Goal: Task Accomplishment & Management: Complete application form

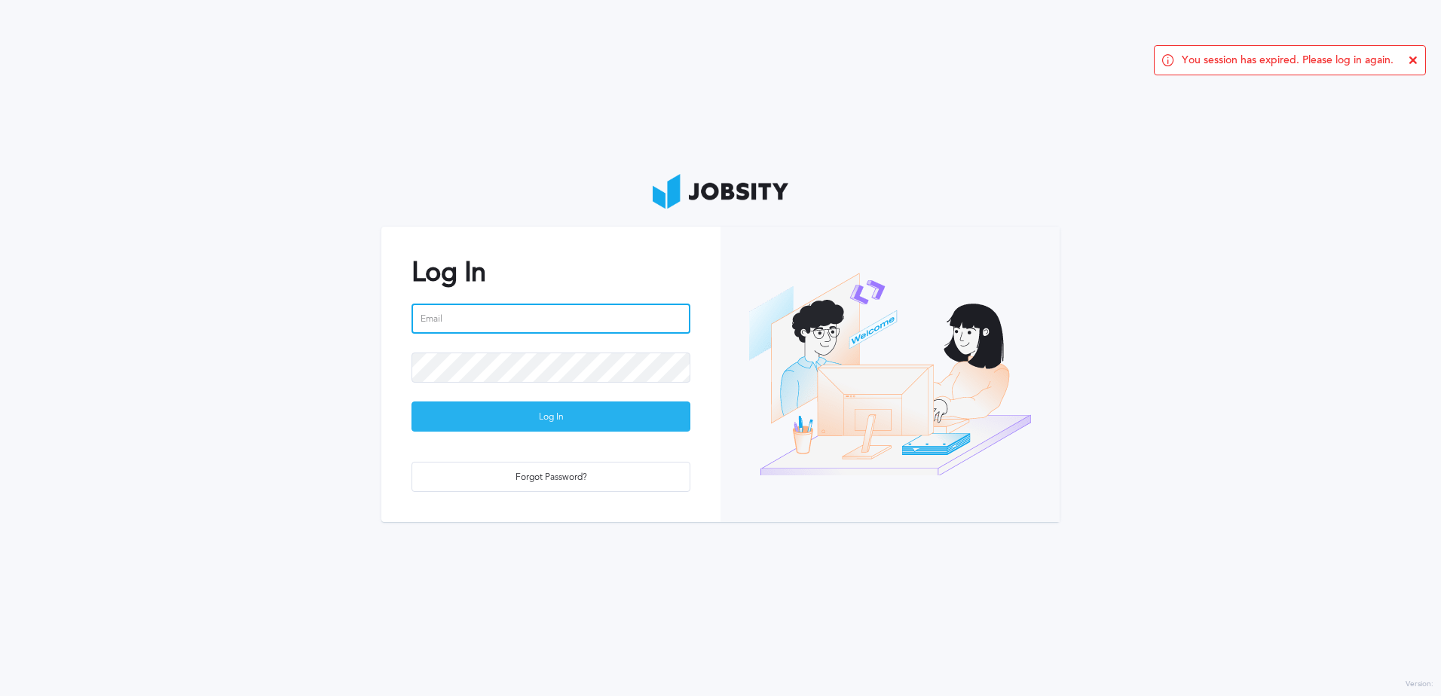
type input "[PERSON_NAME][DOMAIN_NAME][EMAIL_ADDRESS][PERSON_NAME][DOMAIN_NAME]"
click at [578, 413] on div "Log In" at bounding box center [550, 417] width 277 height 30
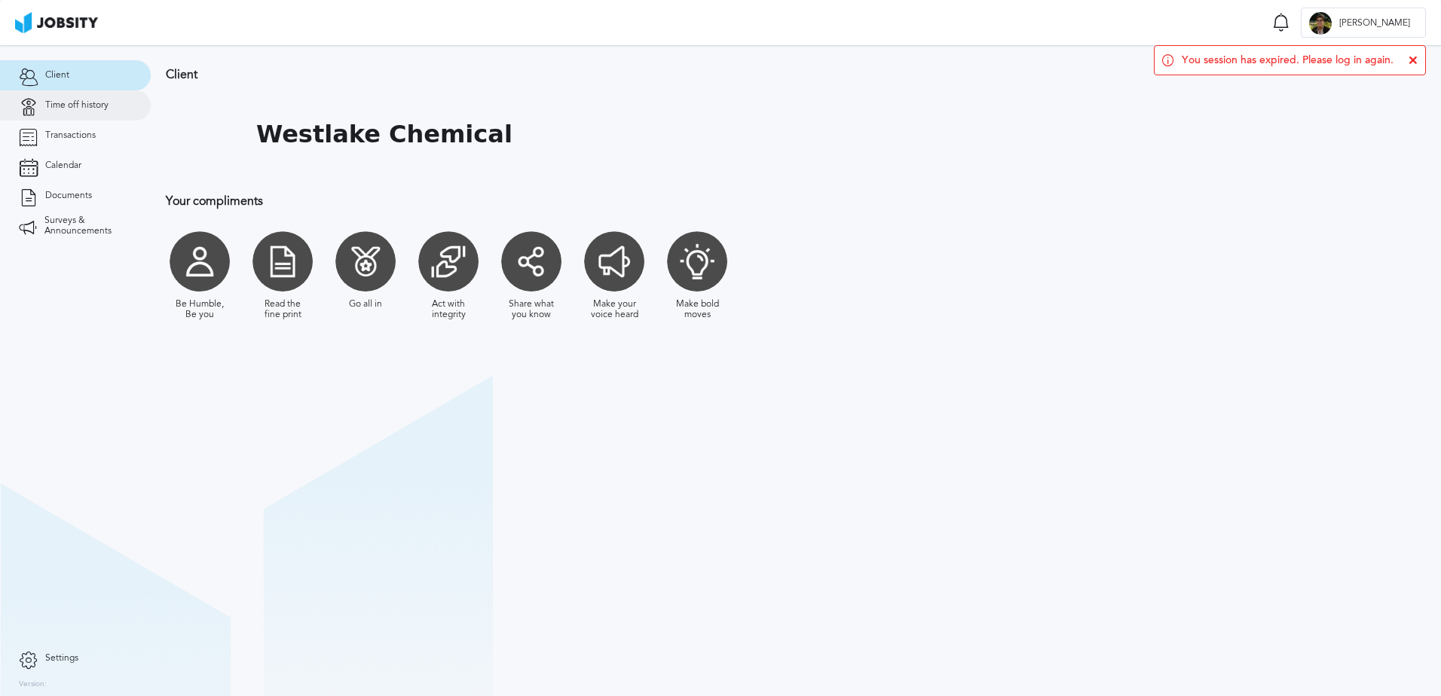
click at [99, 98] on link "Time off history" at bounding box center [75, 105] width 151 height 30
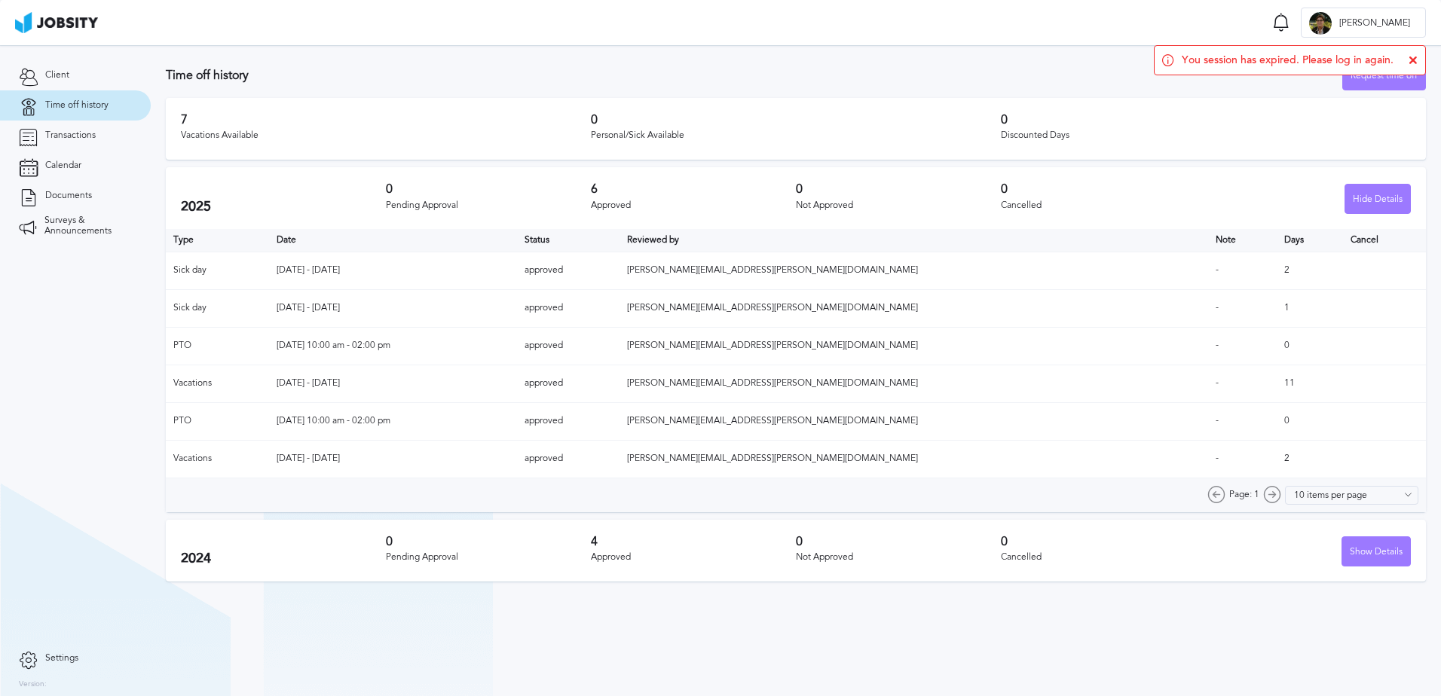
click at [655, 545] on h3 "4" at bounding box center [693, 542] width 205 height 14
click at [1339, 548] on div "Show Details" at bounding box center [1307, 551] width 205 height 30
click at [1374, 561] on div "Show Details" at bounding box center [1376, 552] width 68 height 30
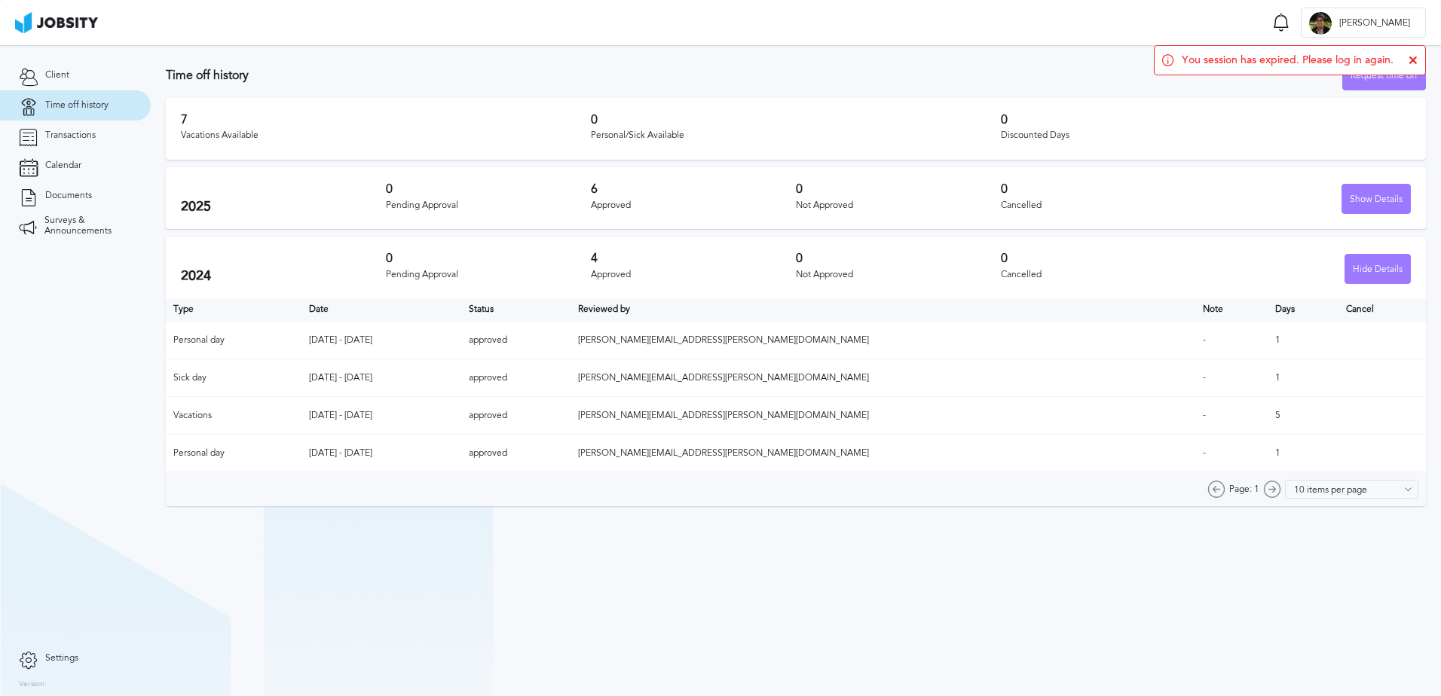
click at [1415, 57] on icon at bounding box center [1412, 60] width 9 height 9
click at [1373, 71] on div "Request time off" at bounding box center [1384, 76] width 82 height 30
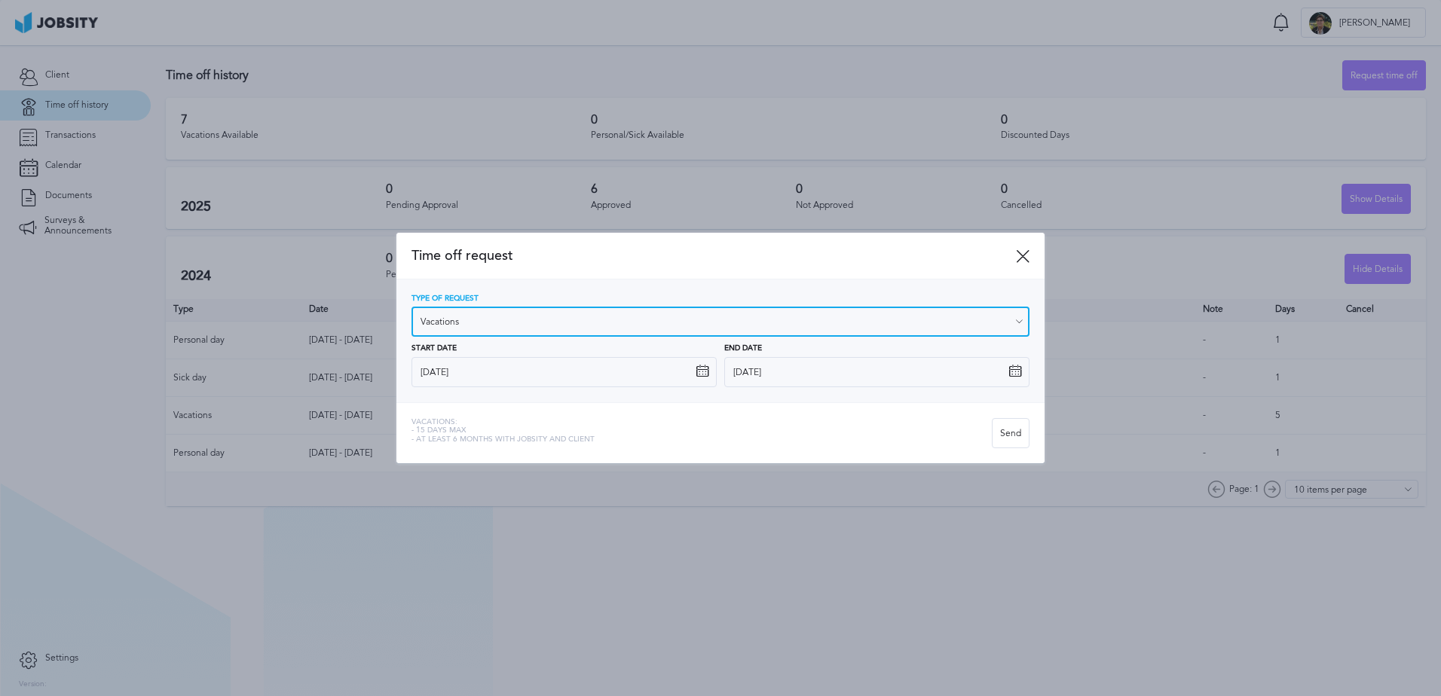
click at [572, 324] on input "Vacations" at bounding box center [720, 322] width 618 height 30
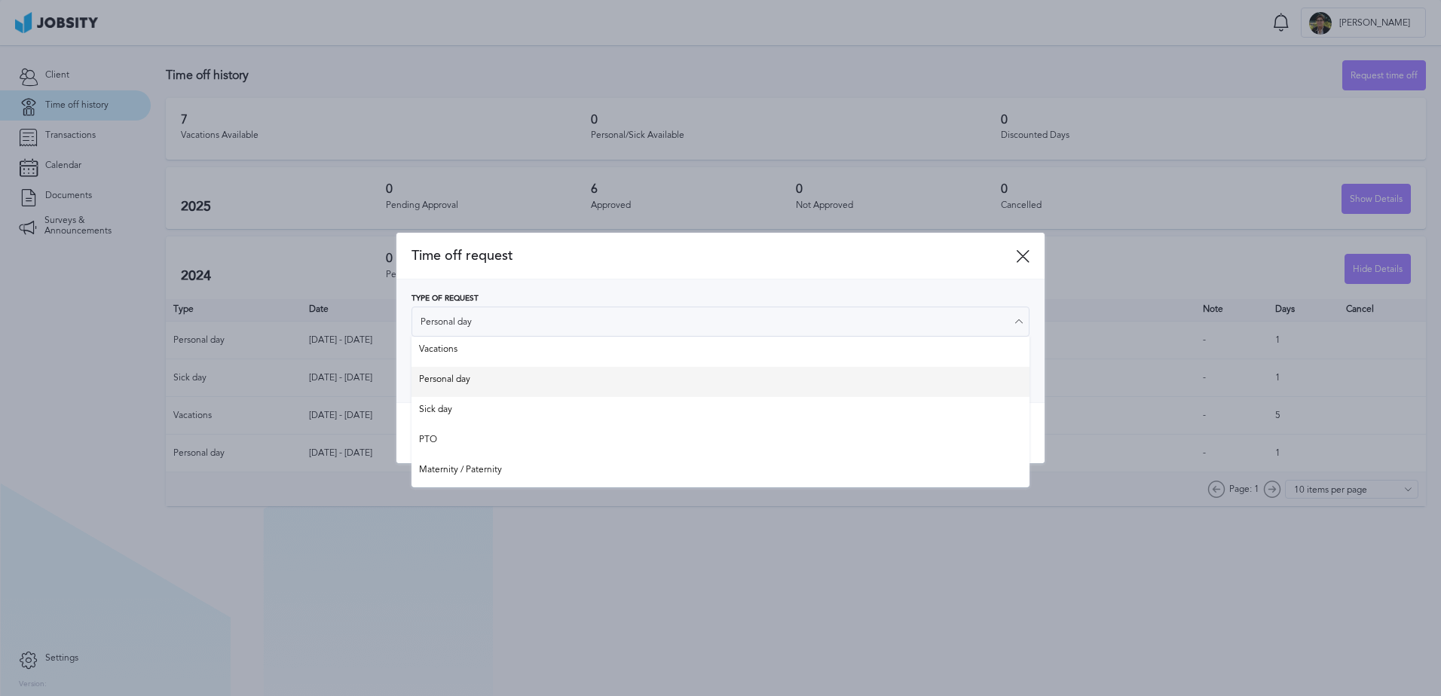
click at [497, 374] on div "Type of Request Personal day Vacations Personal day Sick day PTO Maternity / Pa…" at bounding box center [720, 341] width 618 height 93
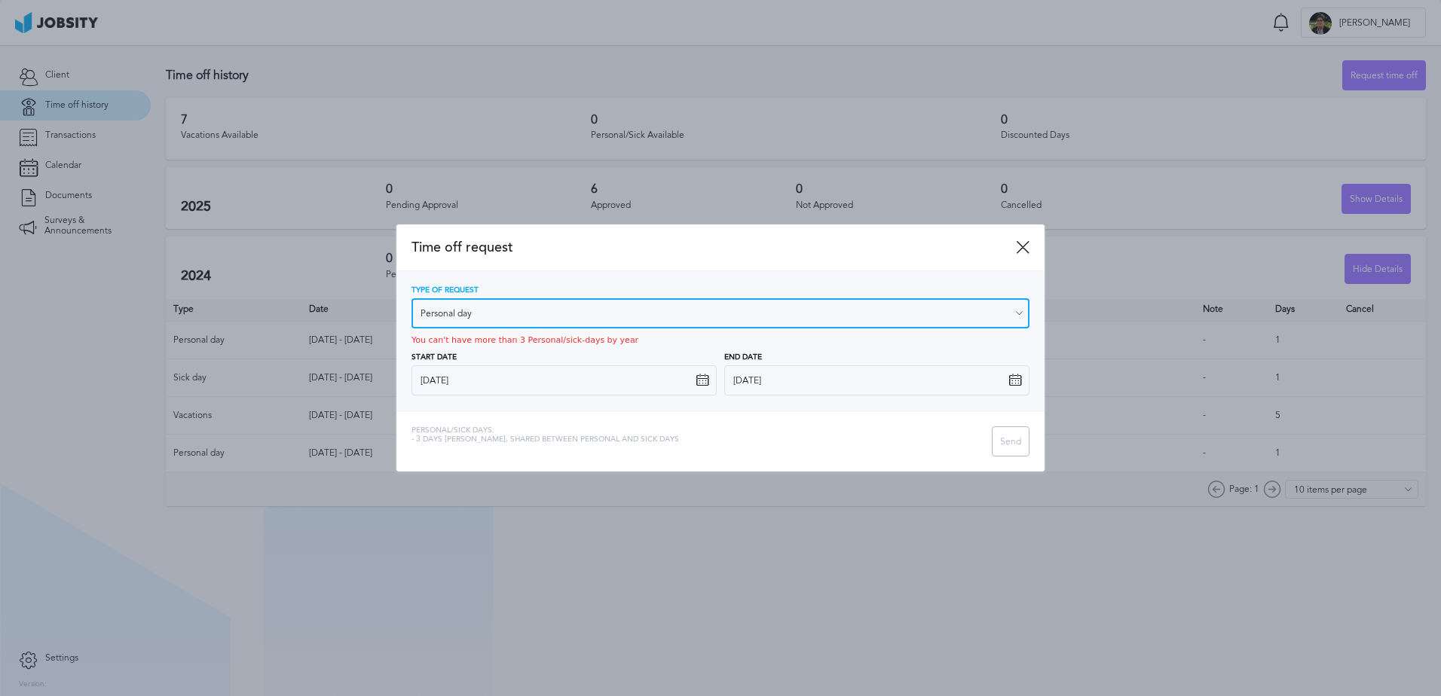
click at [552, 312] on input "Personal day" at bounding box center [720, 313] width 618 height 30
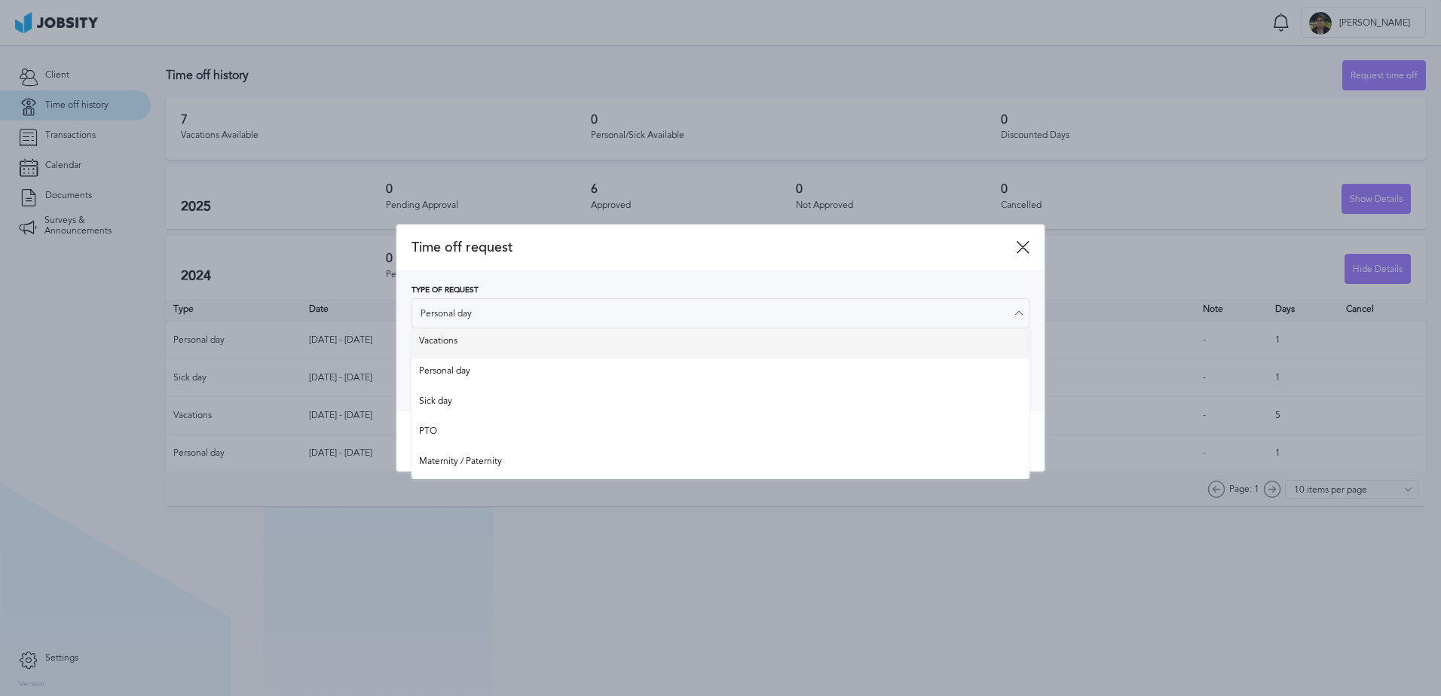
type input "Vacations"
click at [477, 347] on div "Type of Request Vacations Vacations Personal day Sick day PTO Maternity / Pater…" at bounding box center [720, 341] width 618 height 110
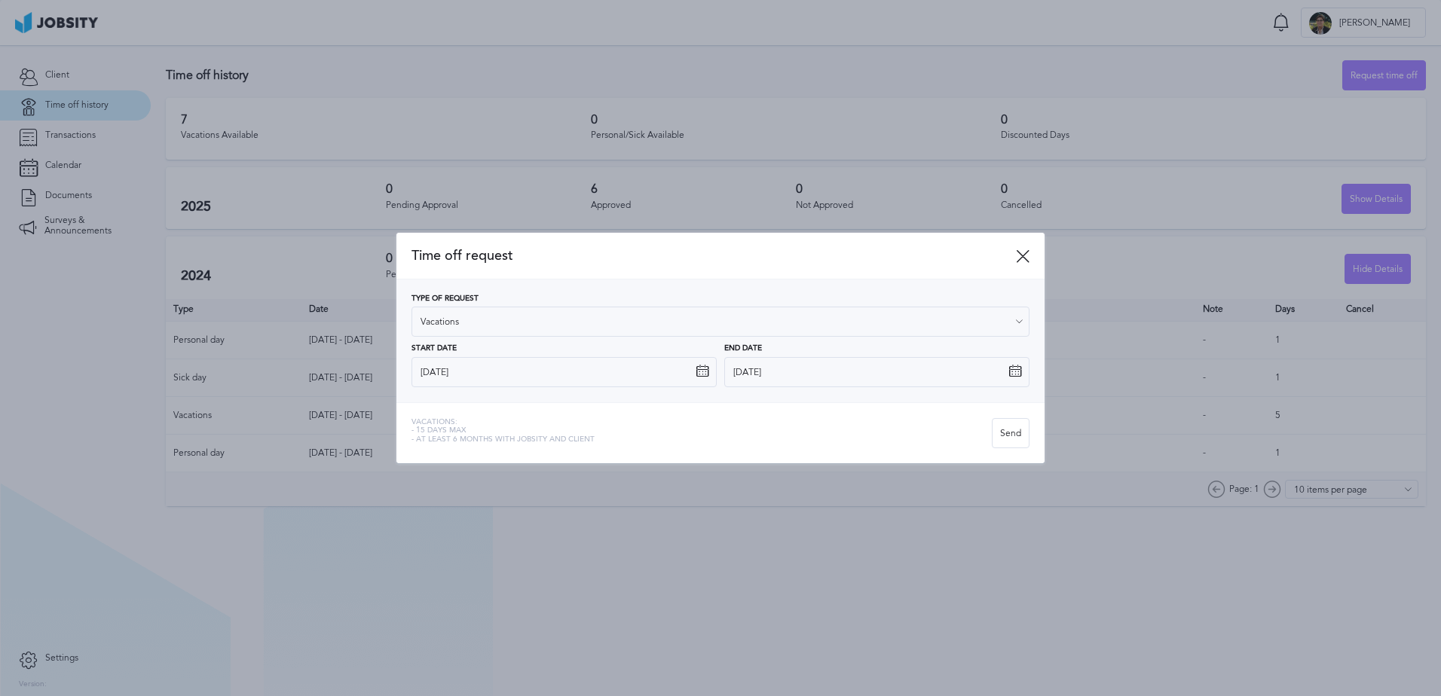
click at [698, 367] on icon at bounding box center [702, 372] width 14 height 14
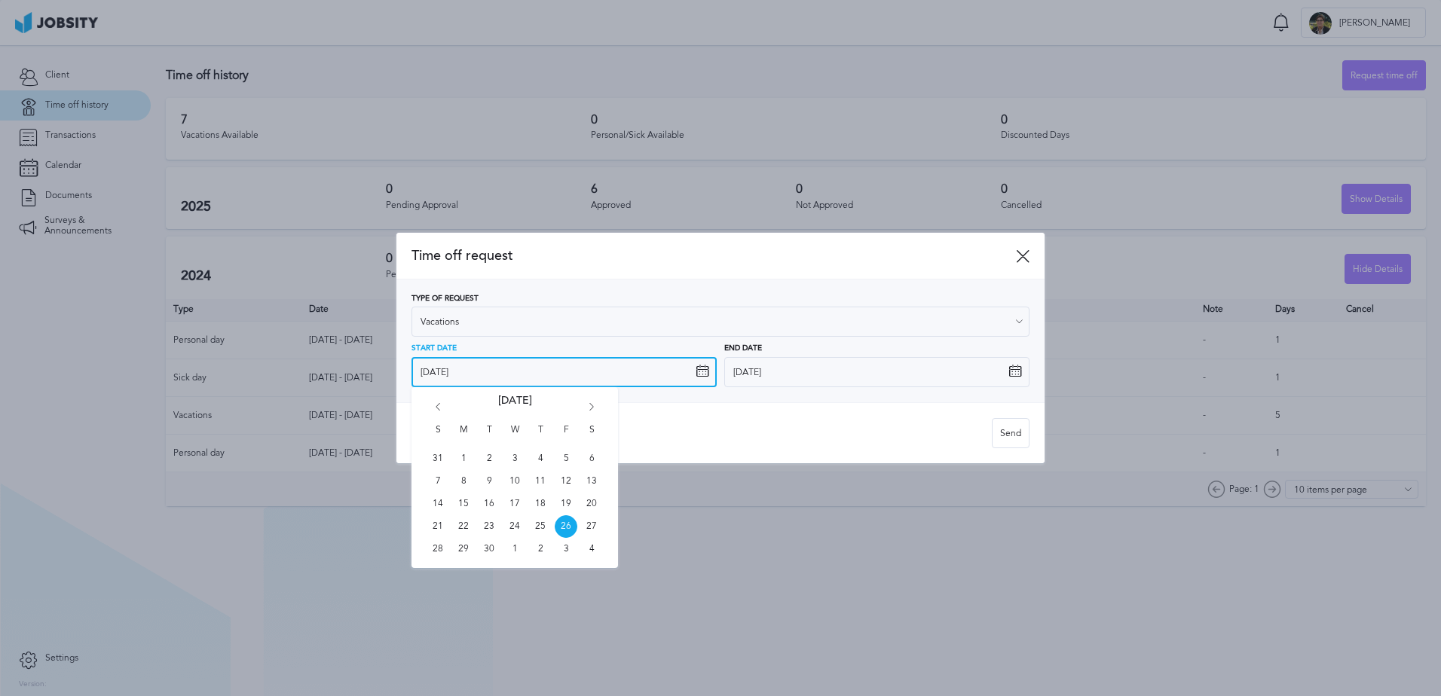
click at [647, 373] on input "[DATE]" at bounding box center [563, 372] width 305 height 30
click at [588, 409] on icon "Go forward 1 month" at bounding box center [592, 410] width 14 height 14
click at [545, 524] on span "23" at bounding box center [540, 526] width 23 height 23
type input "[DATE]"
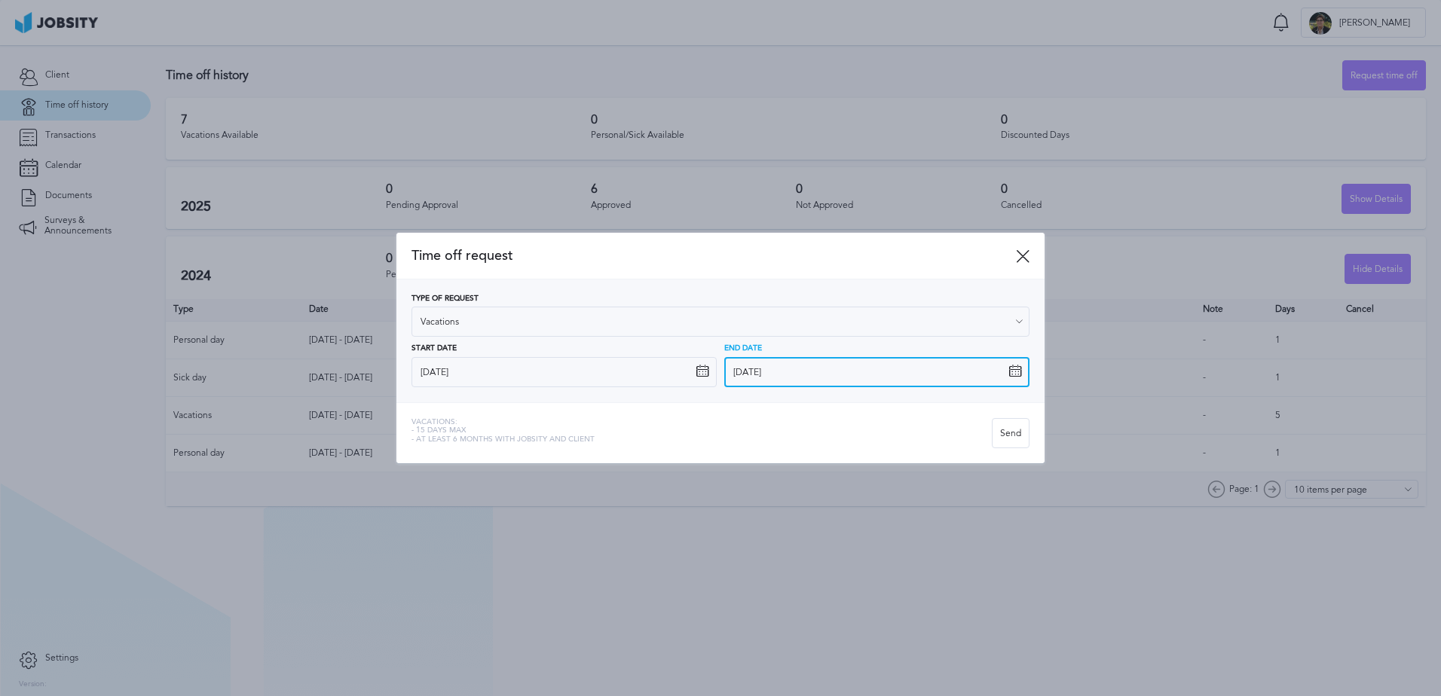
click at [966, 368] on input "[DATE]" at bounding box center [876, 372] width 305 height 30
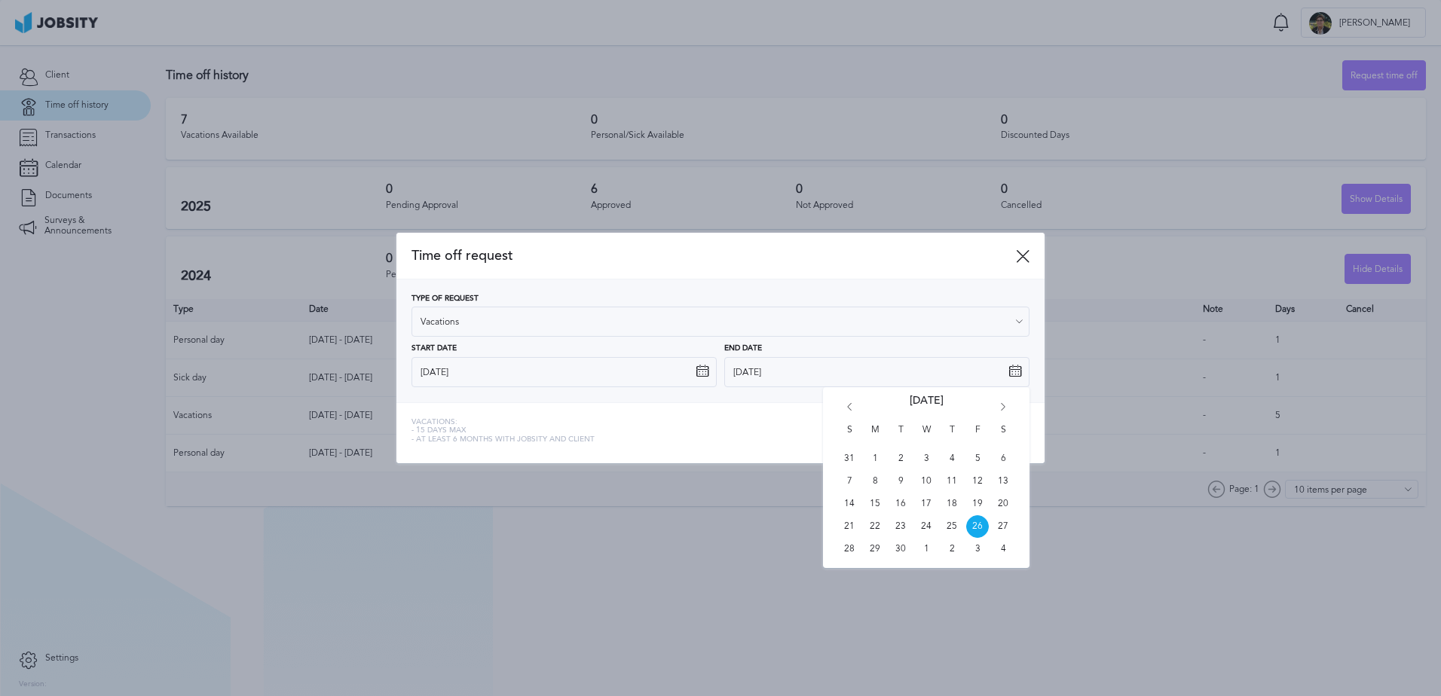
click at [996, 405] on icon "Go forward 1 month" at bounding box center [1003, 410] width 14 height 14
click at [946, 528] on span "23" at bounding box center [951, 526] width 23 height 23
type input "[DATE]"
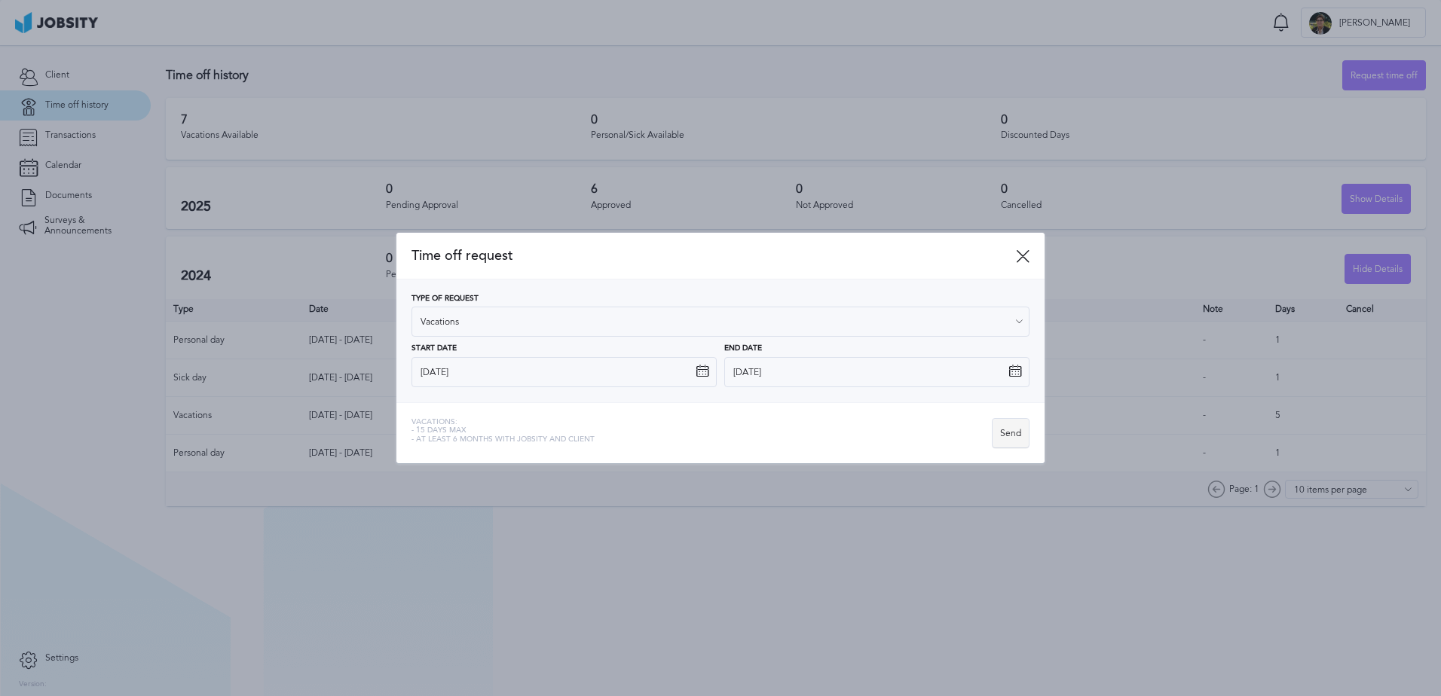
click at [1011, 428] on div "Send" at bounding box center [1010, 434] width 36 height 30
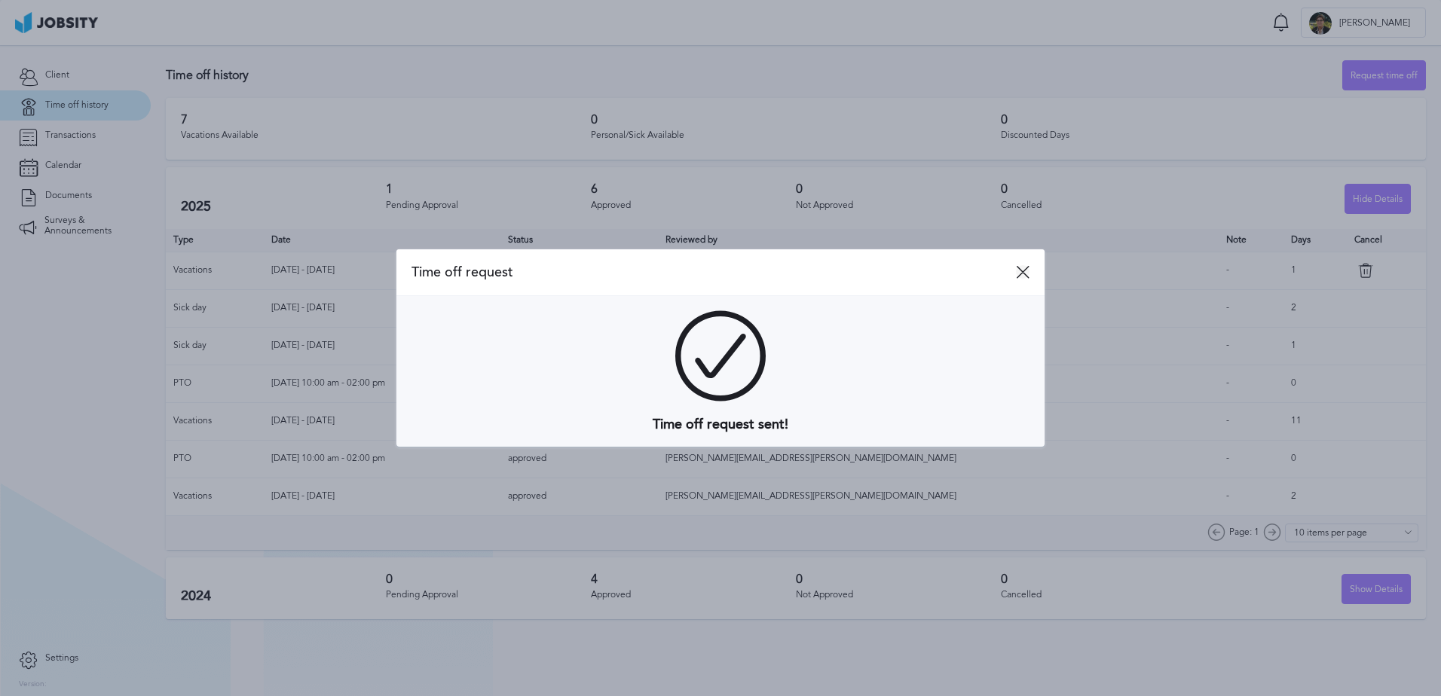
click at [1022, 271] on icon at bounding box center [1023, 272] width 14 height 14
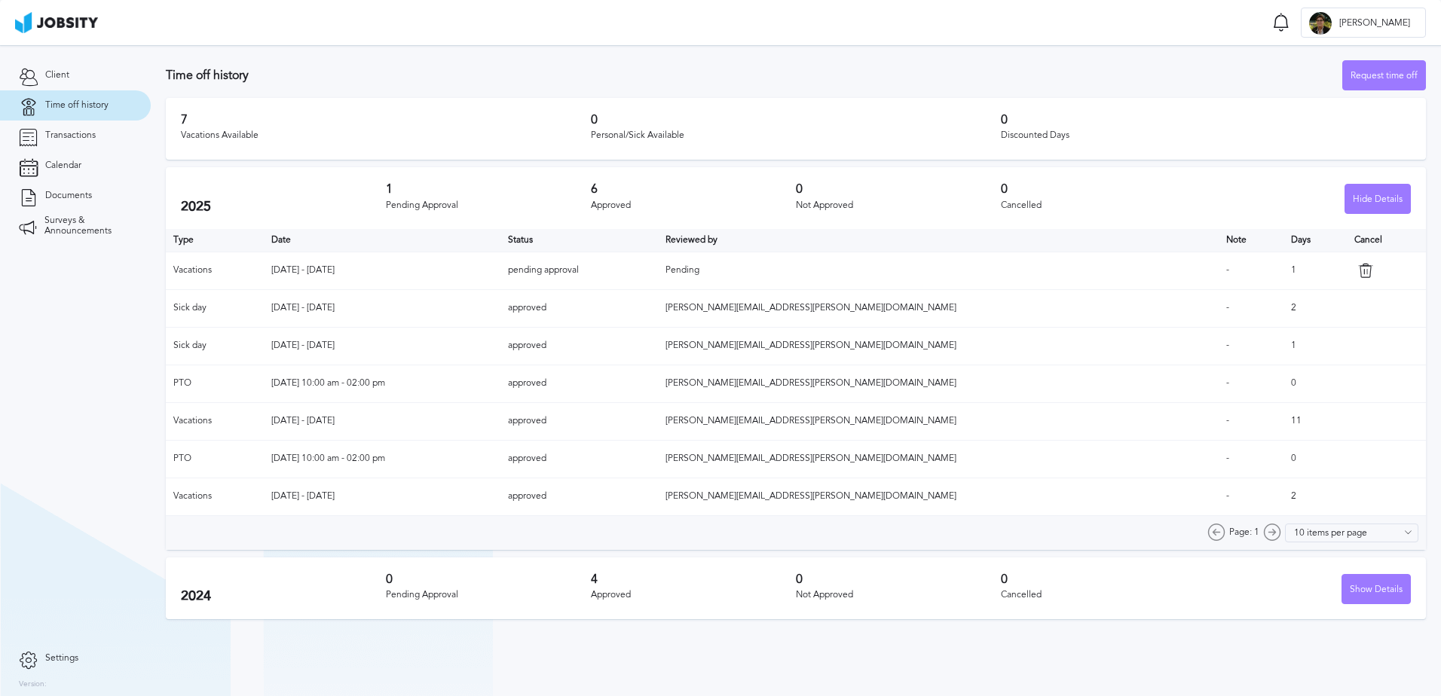
click at [470, 582] on h3 "0" at bounding box center [488, 580] width 205 height 14
click at [1377, 588] on div "Show Details" at bounding box center [1376, 590] width 68 height 30
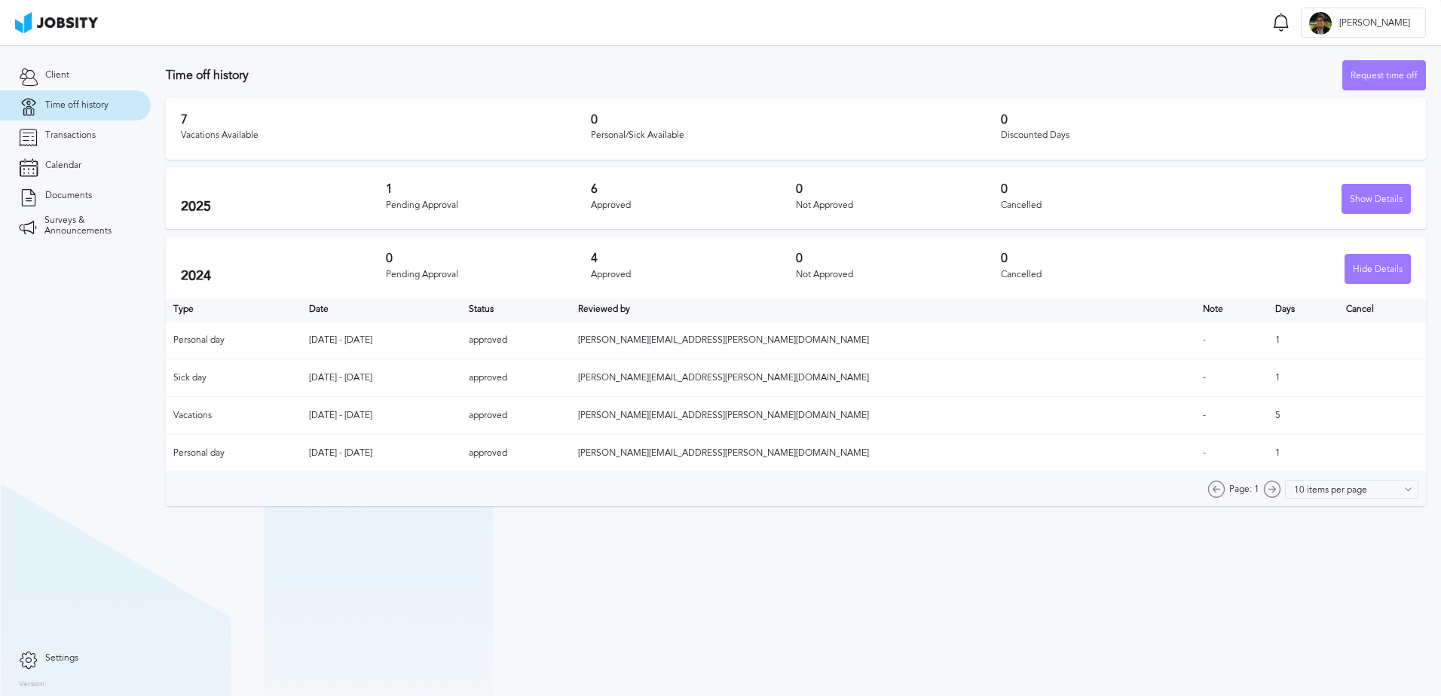
click at [515, 200] on div "Pending Approval" at bounding box center [488, 205] width 205 height 11
click at [1358, 203] on div "Show Details" at bounding box center [1376, 200] width 68 height 30
